Goal: Task Accomplishment & Management: Complete application form

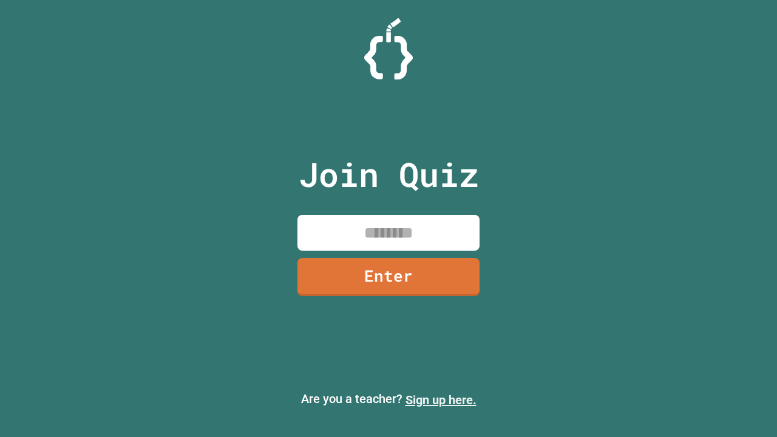
click at [441, 400] on link "Sign up here." at bounding box center [440, 400] width 71 height 15
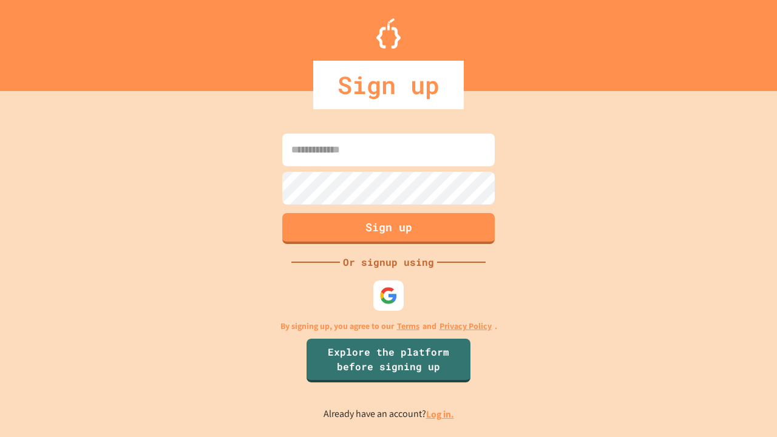
click at [441, 414] on link "Log in." at bounding box center [440, 414] width 28 height 13
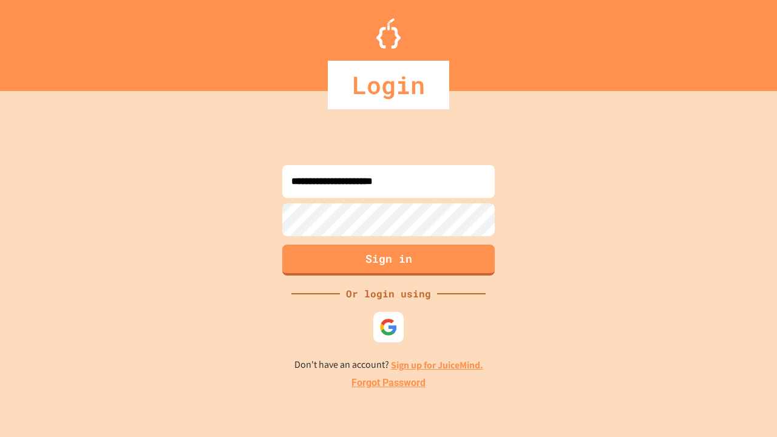
type input "**********"
